Goal: Check status: Verify the current state of an ongoing process or item

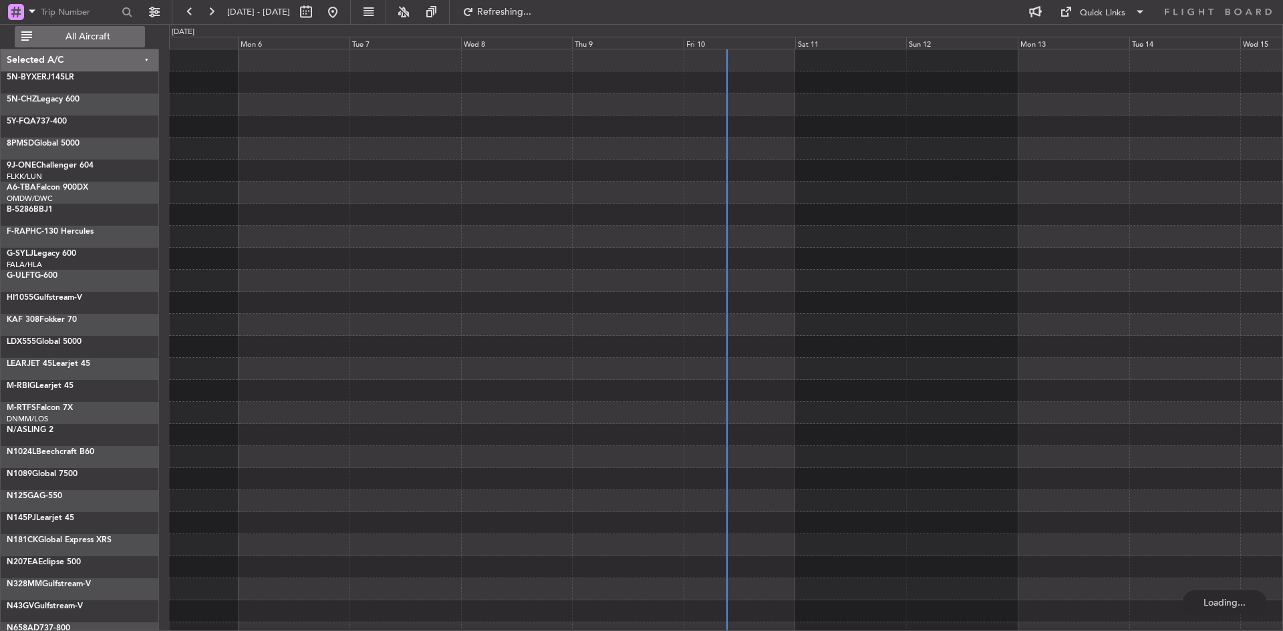
click at [124, 37] on span "All Aircraft" at bounding box center [88, 36] width 106 height 9
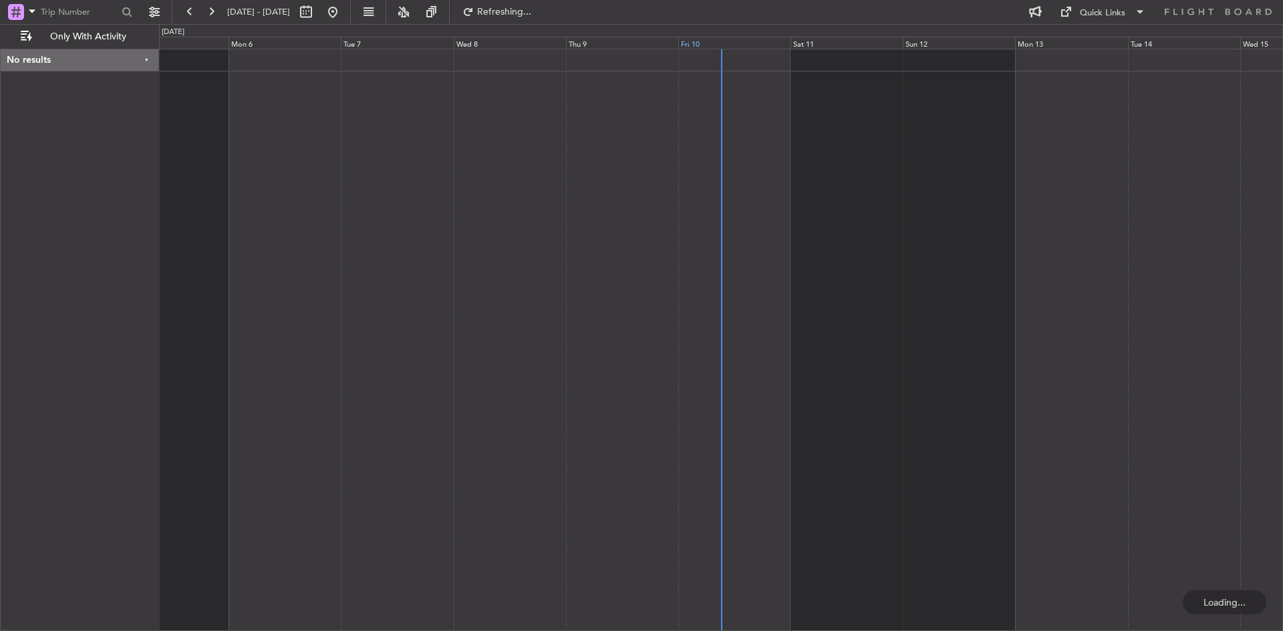
click at [697, 47] on div "Fri 10" at bounding box center [734, 43] width 112 height 12
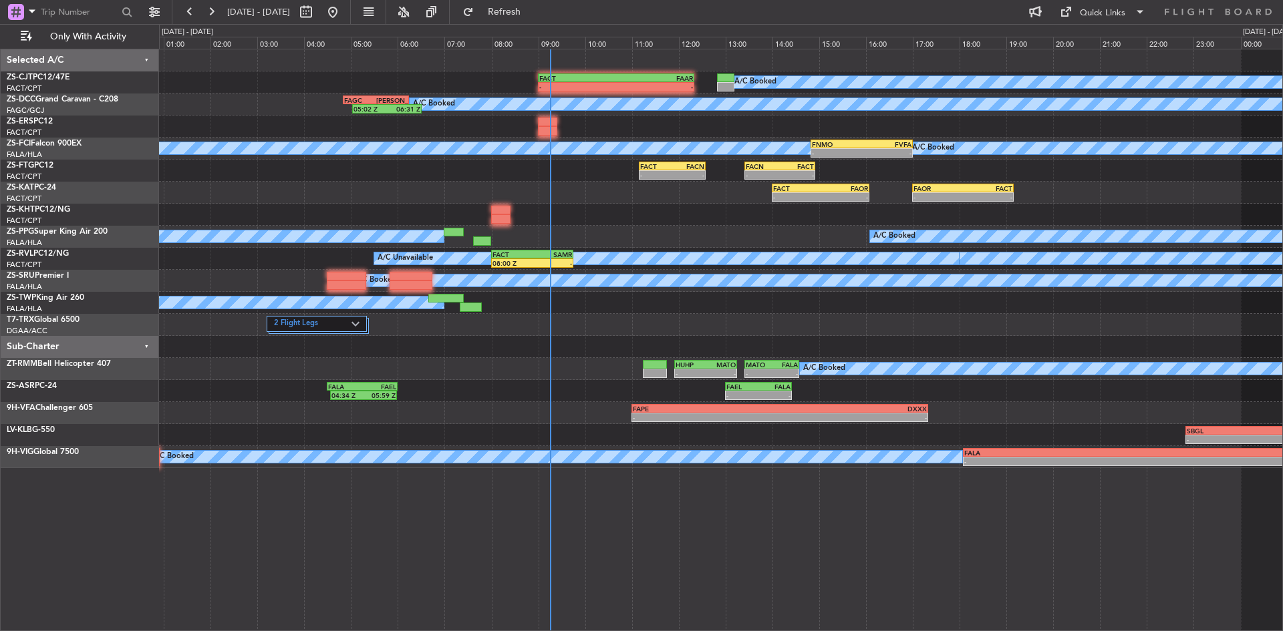
click at [622, 206] on div "A/C Booked A/C Booked A/C Booked A/C Booked A/C Booked A/C Booked A/C Booked A/…" at bounding box center [720, 258] width 1123 height 419
click at [532, 7] on span "Refresh" at bounding box center [504, 11] width 56 height 9
click at [532, 11] on span "Refresh" at bounding box center [504, 11] width 56 height 9
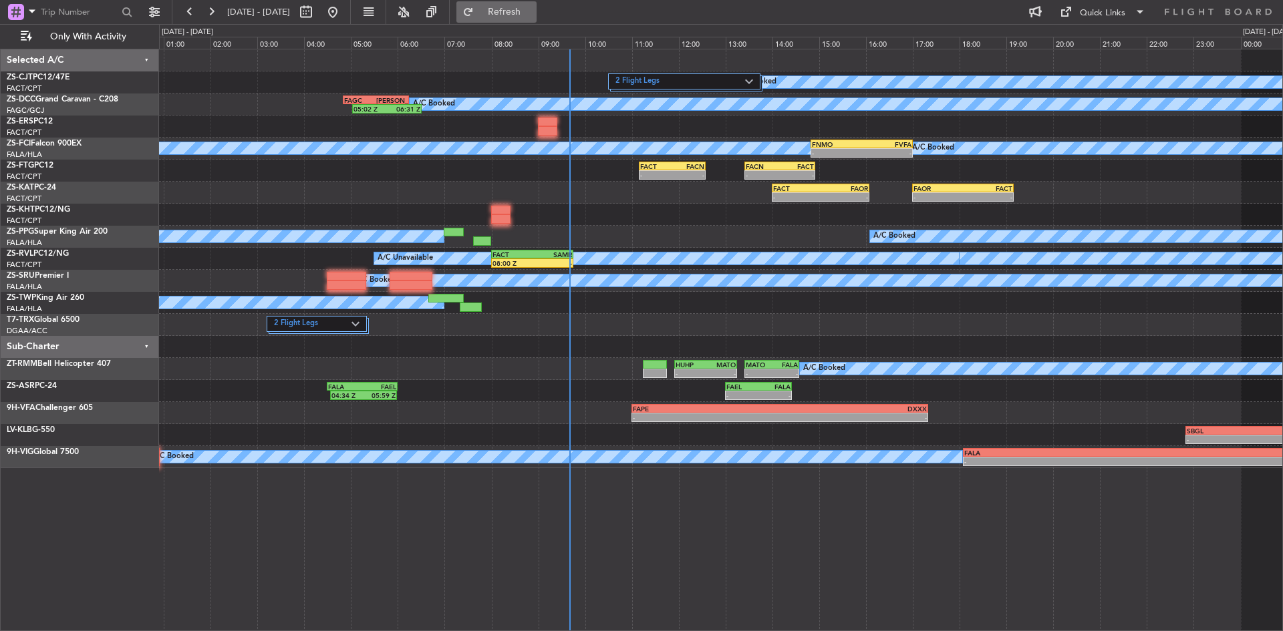
click at [536, 19] on button "Refresh" at bounding box center [496, 11] width 80 height 21
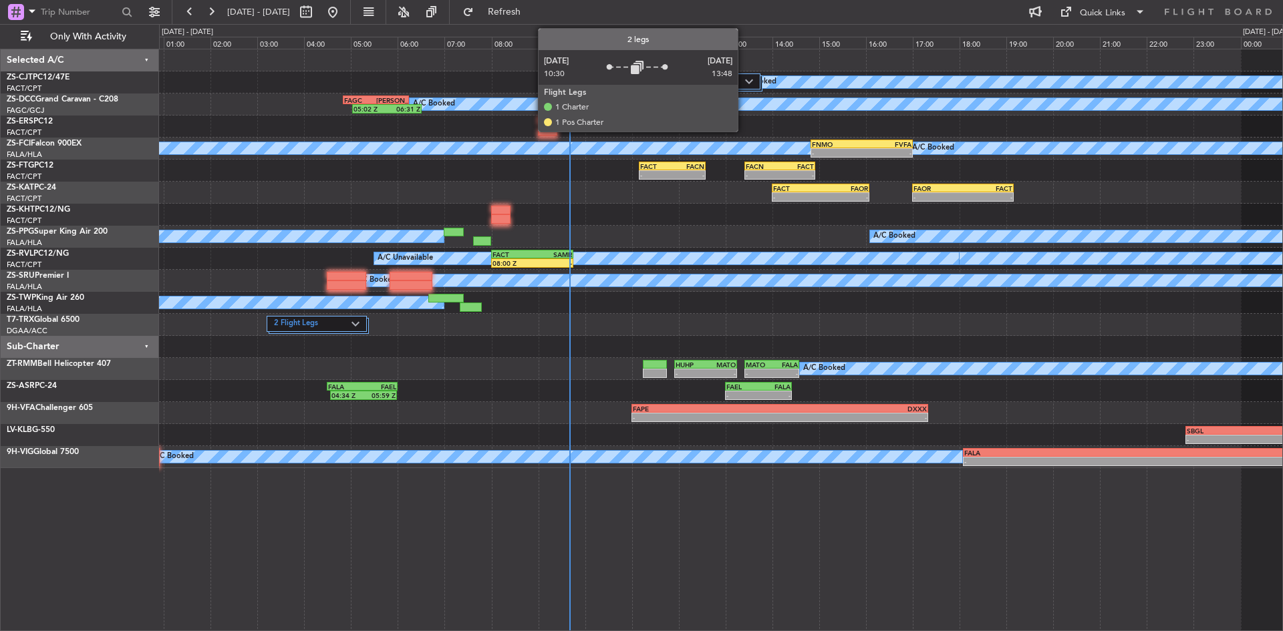
click at [744, 82] on label "2 Flight Legs" at bounding box center [680, 81] width 130 height 11
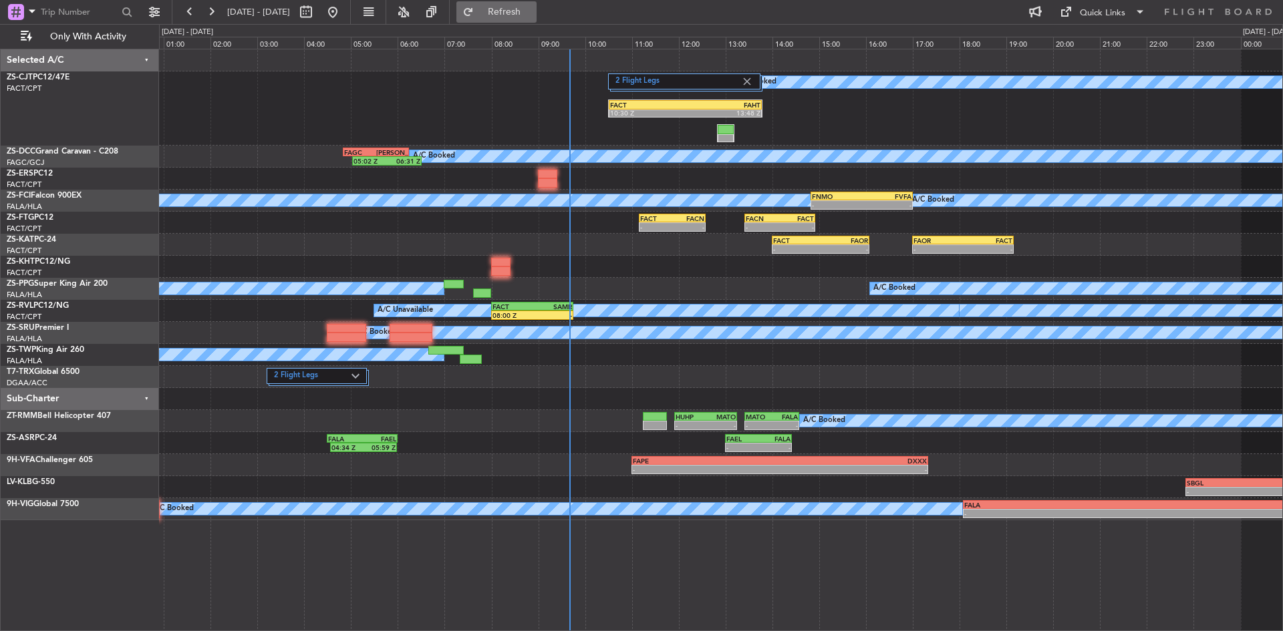
click at [532, 9] on span "Refresh" at bounding box center [504, 11] width 56 height 9
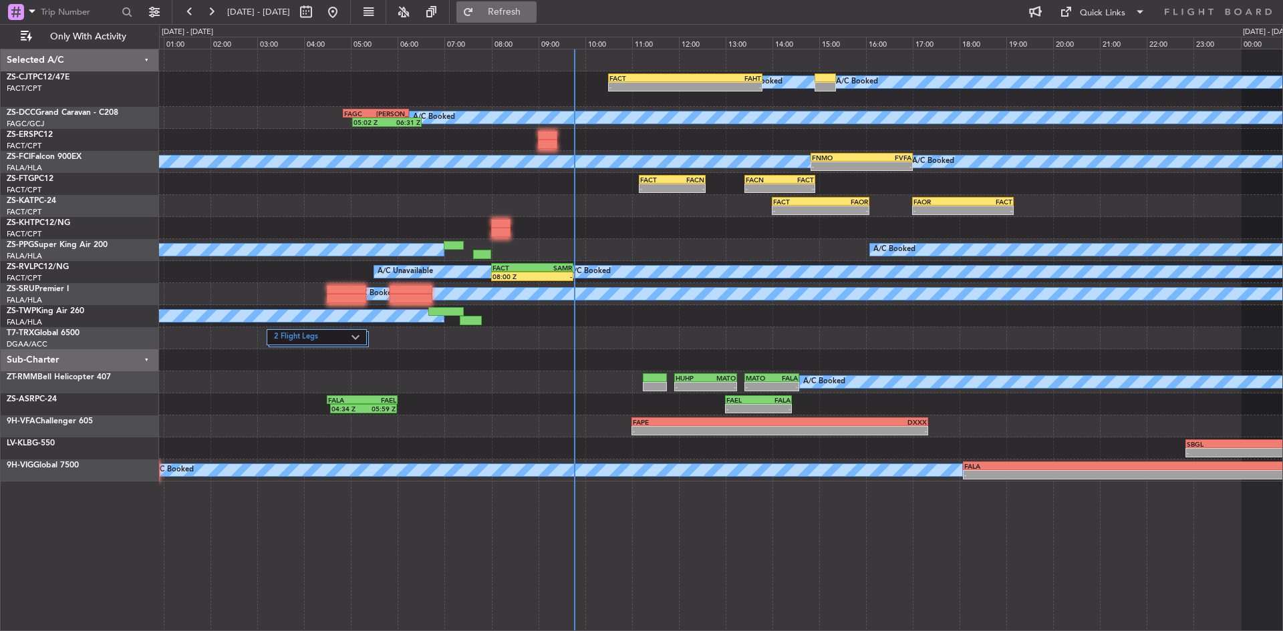
click at [518, 17] on button "Refresh" at bounding box center [496, 11] width 80 height 21
click at [214, 5] on button at bounding box center [210, 11] width 21 height 21
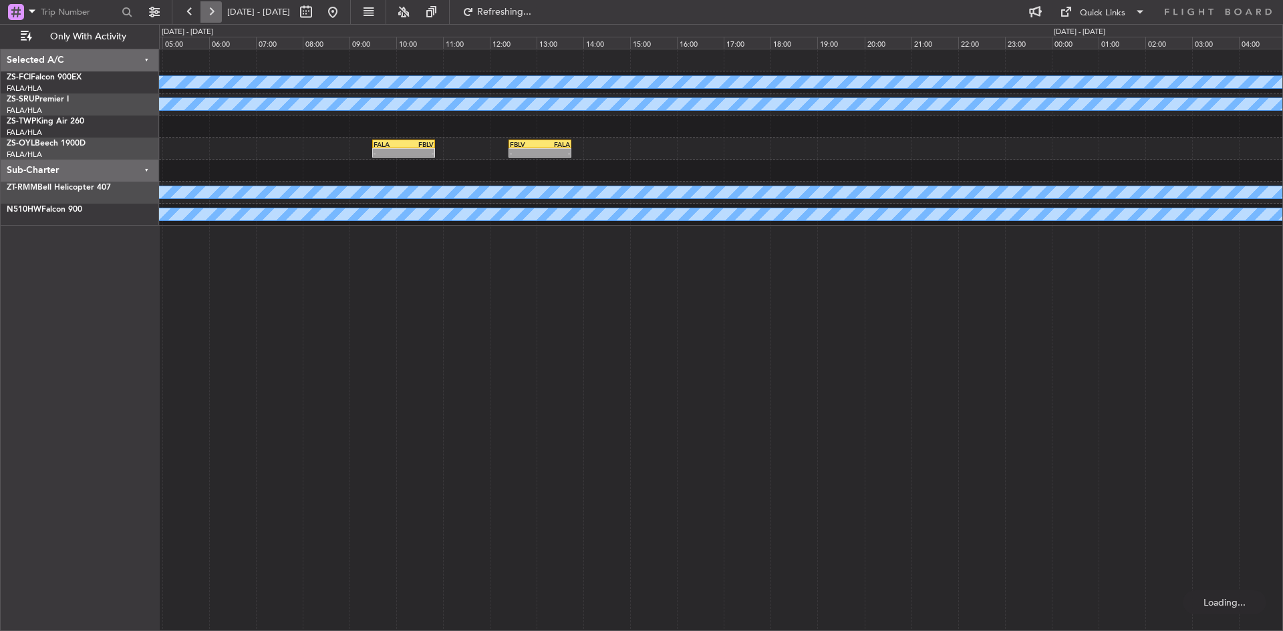
click at [214, 5] on button at bounding box center [210, 11] width 21 height 21
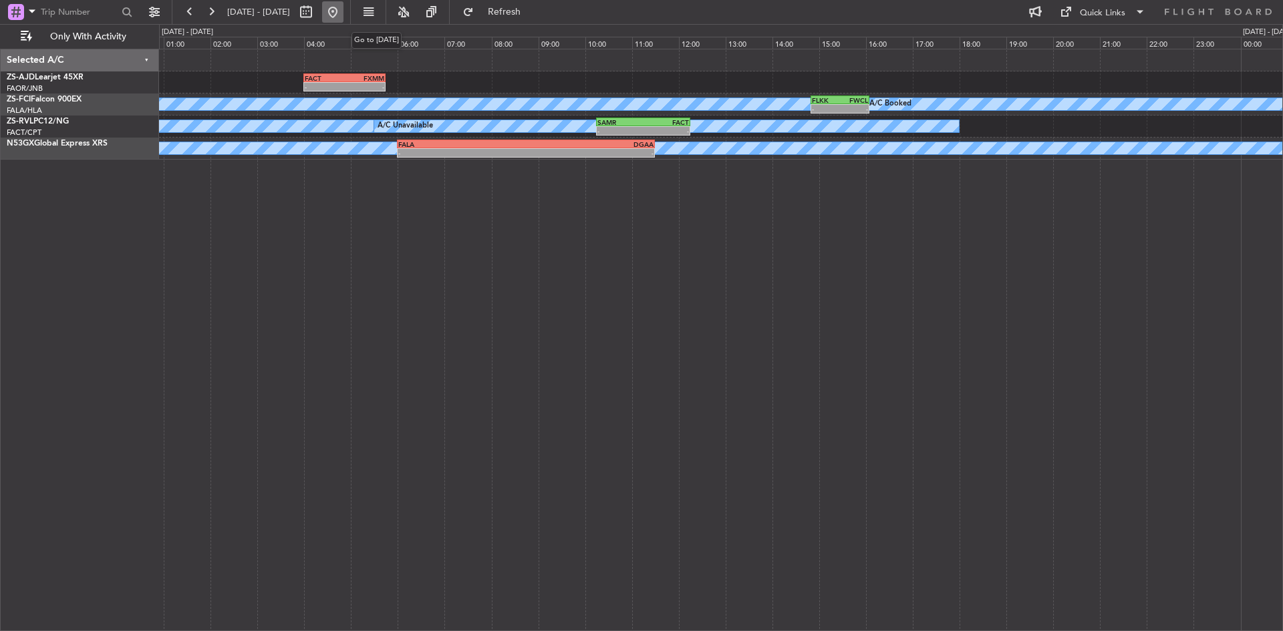
click at [343, 9] on button at bounding box center [332, 11] width 21 height 21
